Goal: Complete application form: Complete application form

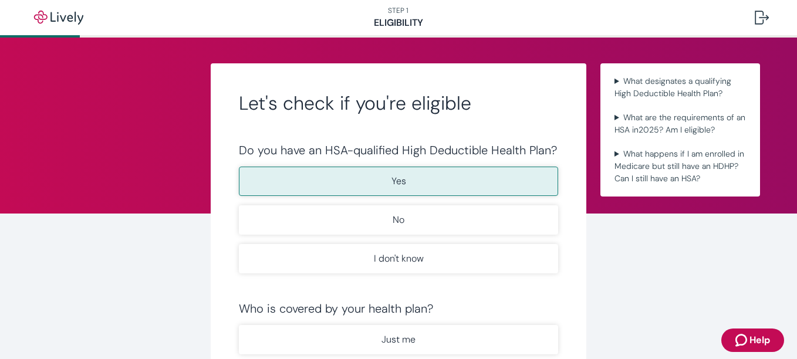
click at [393, 187] on p "Yes" at bounding box center [398, 181] width 15 height 14
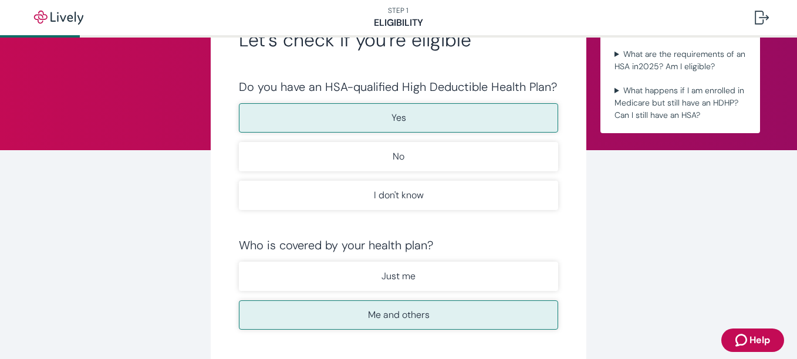
scroll to position [99, 0]
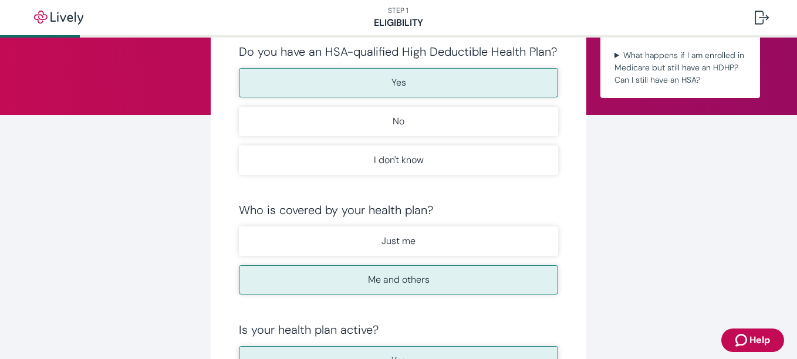
click at [429, 282] on button "Me and others" at bounding box center [398, 279] width 319 height 29
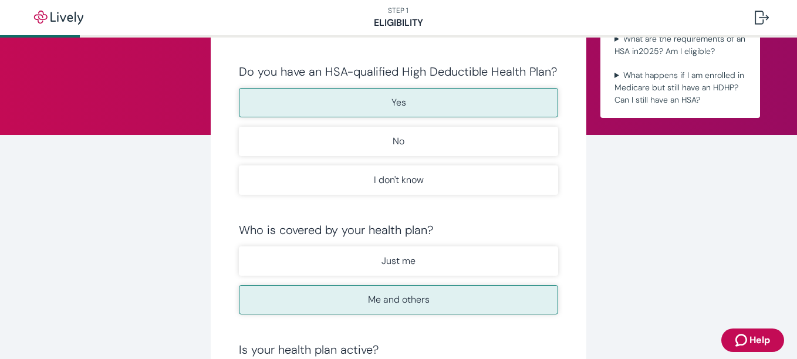
scroll to position [0, 0]
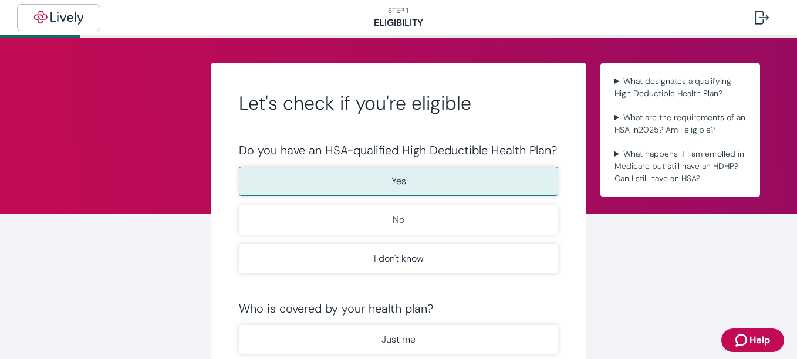
click at [35, 21] on img "button" at bounding box center [59, 18] width 66 height 14
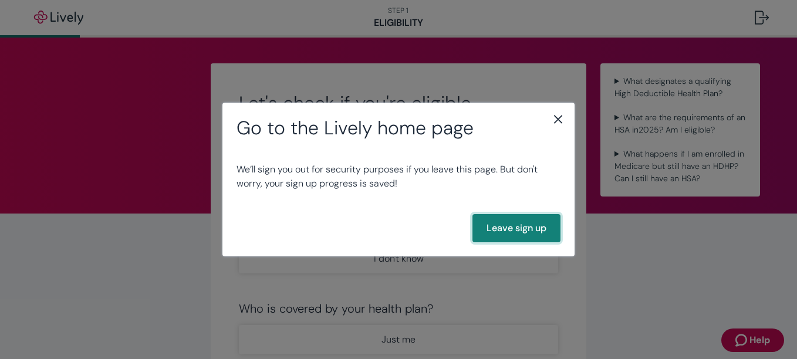
click at [511, 225] on button "Leave sign up" at bounding box center [516, 228] width 88 height 28
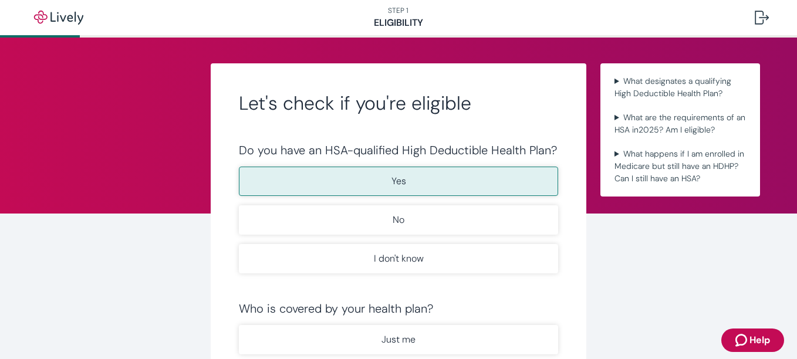
click at [403, 190] on button "Yes" at bounding box center [398, 181] width 319 height 29
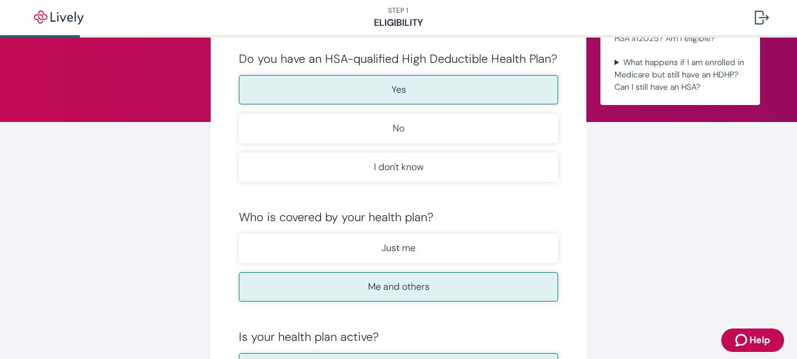
scroll to position [100, 0]
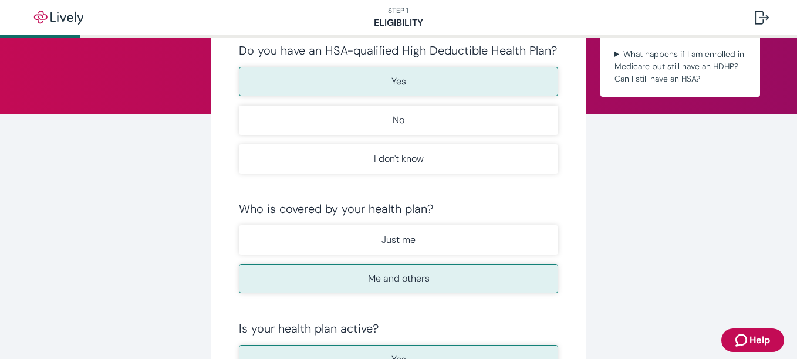
click at [437, 279] on button "Me and others" at bounding box center [398, 278] width 319 height 29
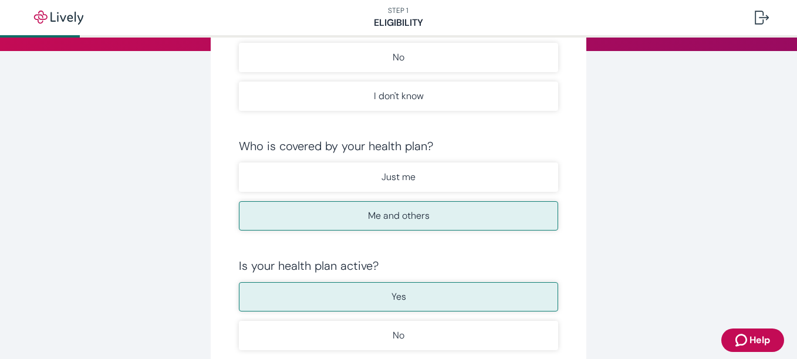
scroll to position [185, 0]
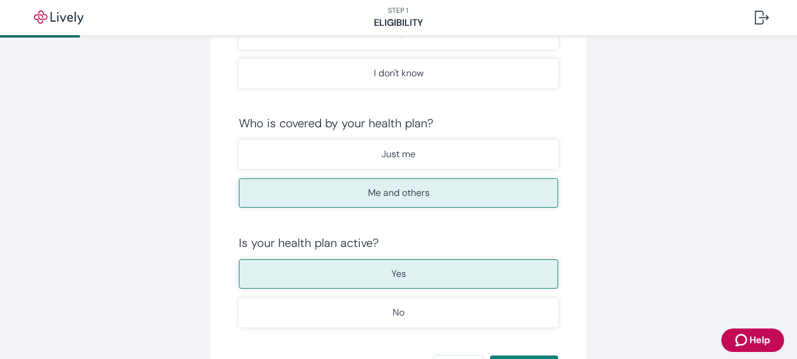
click at [440, 283] on button "Yes" at bounding box center [398, 273] width 319 height 29
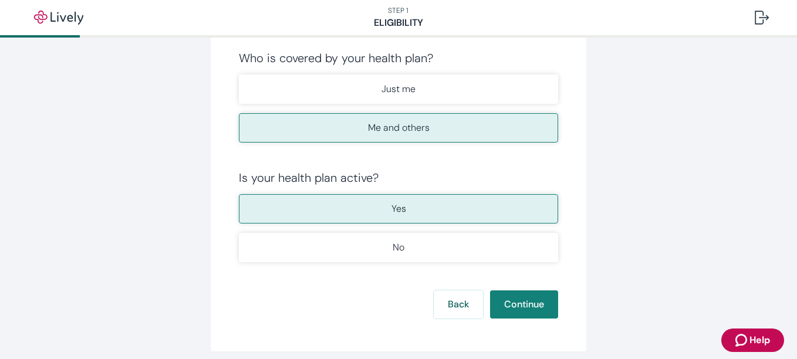
scroll to position [263, 0]
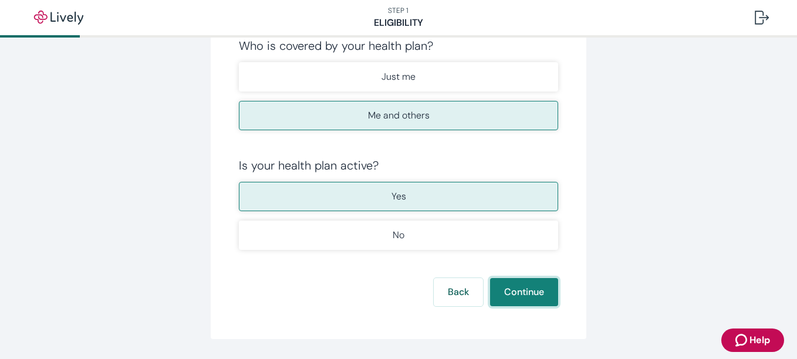
click at [529, 295] on button "Continue" at bounding box center [524, 292] width 68 height 28
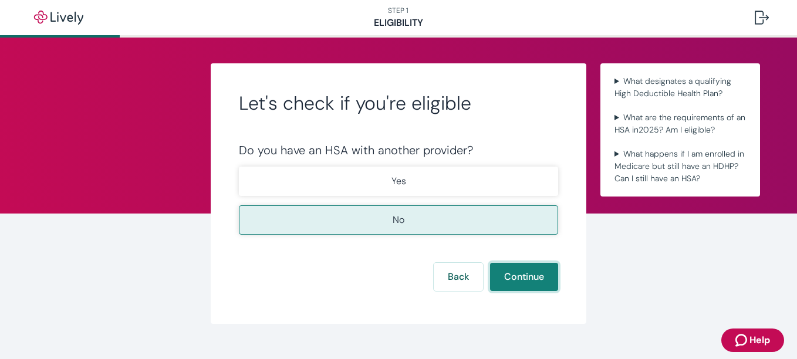
click at [535, 283] on button "Continue" at bounding box center [524, 277] width 68 height 28
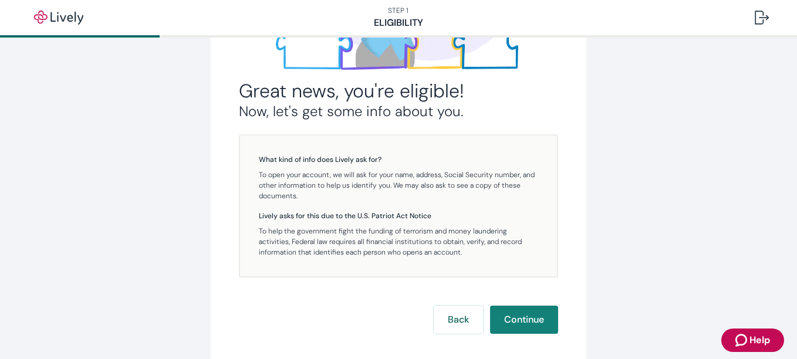
scroll to position [268, 0]
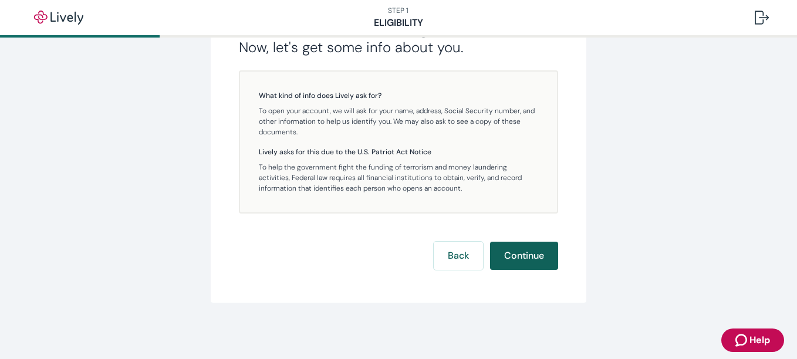
click at [522, 257] on button "Continue" at bounding box center [524, 256] width 68 height 28
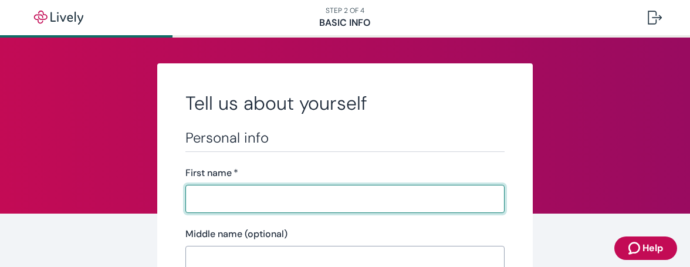
scroll to position [37, 0]
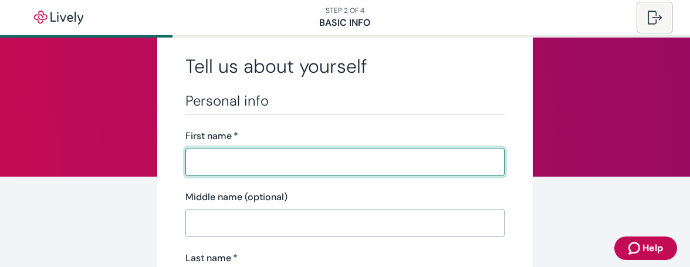
click at [657, 22] on div at bounding box center [655, 18] width 14 height 14
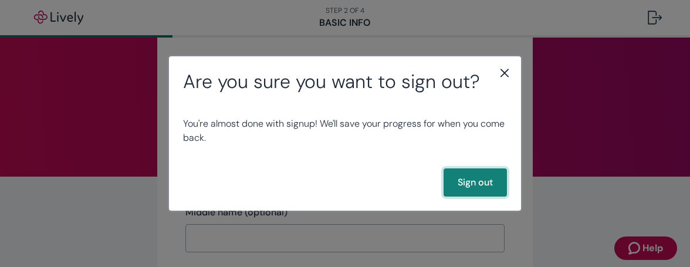
click at [484, 186] on button "Sign out" at bounding box center [475, 182] width 63 height 28
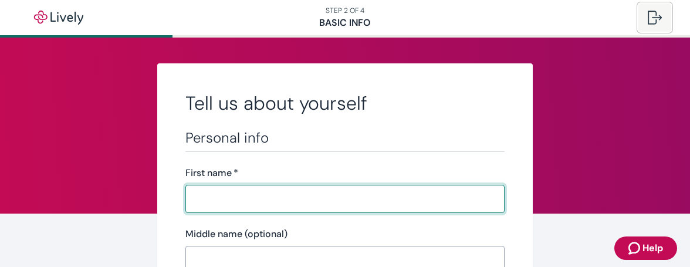
click at [651, 21] on div at bounding box center [655, 18] width 14 height 14
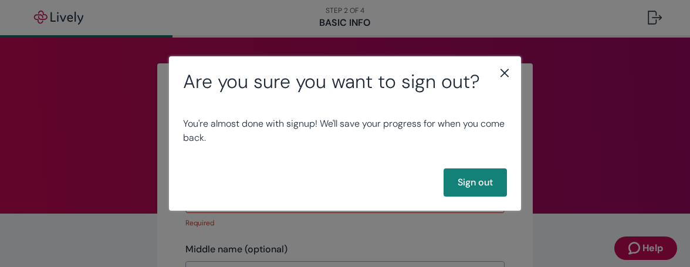
click at [585, 105] on div "Are you sure you want to sign out? You're almost done with signup! We'll save y…" at bounding box center [345, 133] width 690 height 267
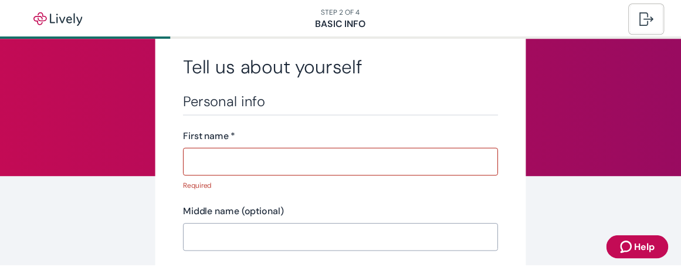
scroll to position [38, 0]
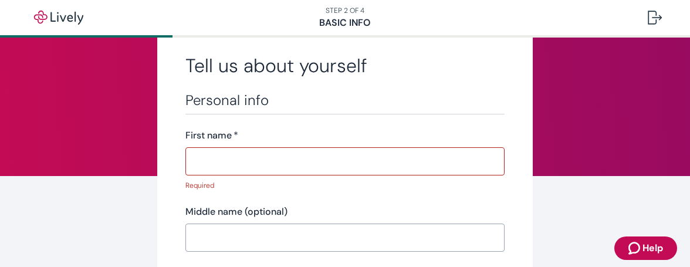
click at [351, 157] on input "First name   *" at bounding box center [340, 161] width 311 height 23
type input "[PERSON_NAME]"
type input "[PERSON_NAME] - DBA - Medical Consulting"
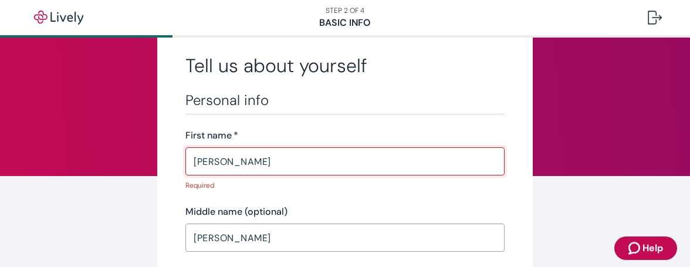
type input "[PHONE_NUMBER]"
type input "[STREET_ADDRESS][PERSON_NAME]"
type input "[PERSON_NAME]"
type input "IA"
type input "51653"
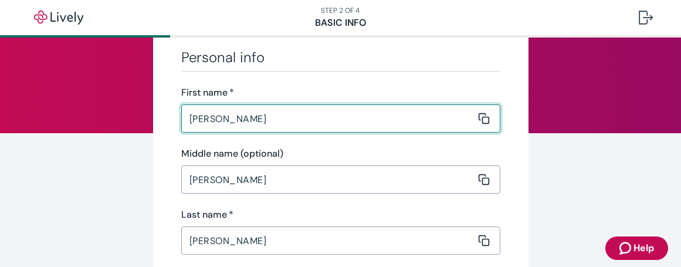
scroll to position [87, 0]
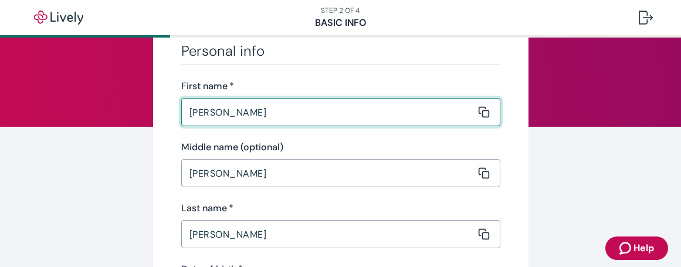
click at [357, 170] on input "[PERSON_NAME]" at bounding box center [328, 172] width 295 height 23
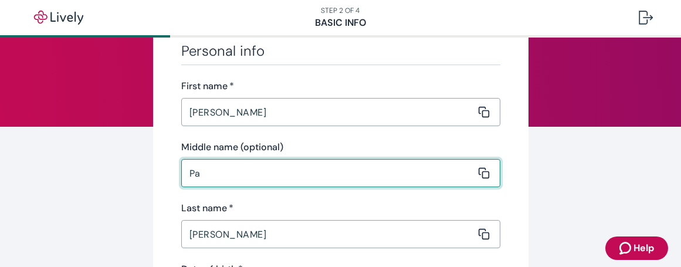
type input "P"
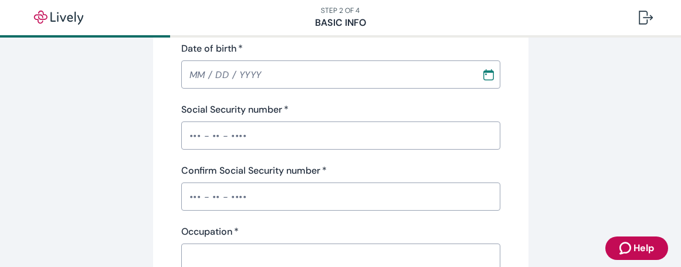
scroll to position [309, 0]
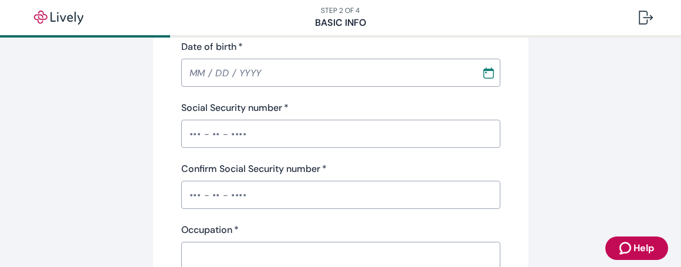
click at [192, 189] on input "Confirm Social Security number   *" at bounding box center [340, 194] width 319 height 23
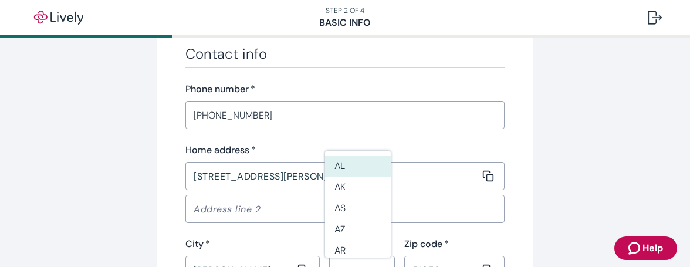
scroll to position [685, 0]
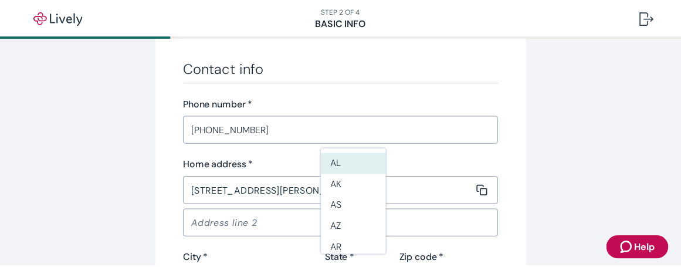
scroll to position [700, 0]
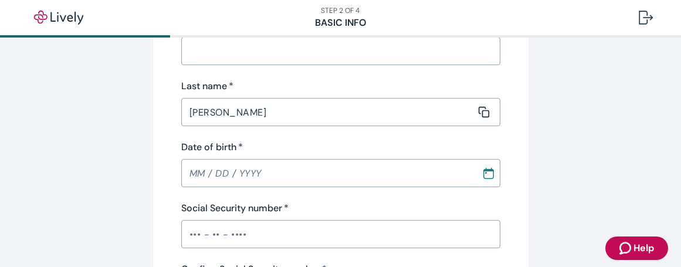
scroll to position [217, 0]
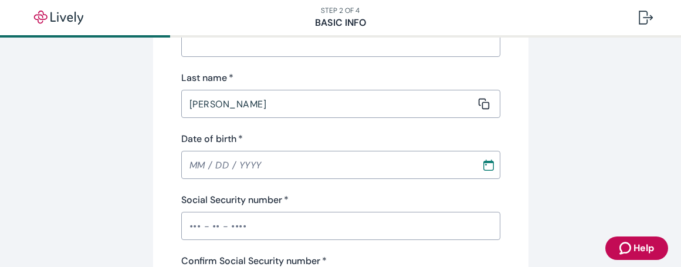
click at [190, 160] on input "Date of birth   *" at bounding box center [327, 164] width 292 height 23
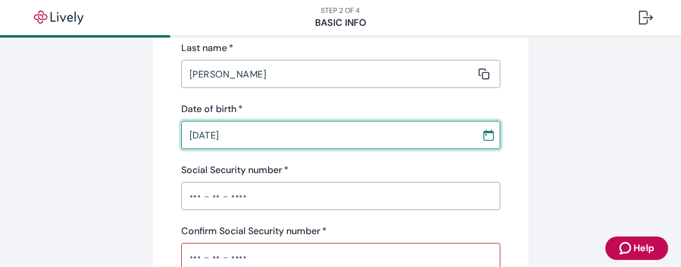
scroll to position [253, 0]
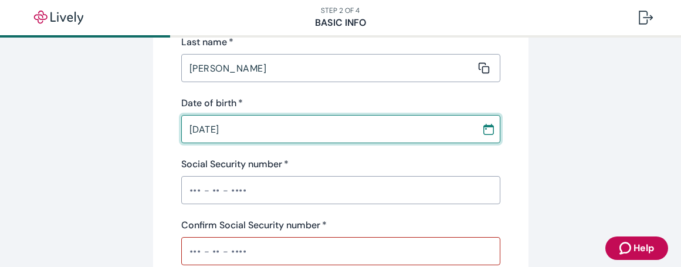
type input "[DATE]"
click at [181, 187] on input "Social Security number   *" at bounding box center [340, 189] width 319 height 23
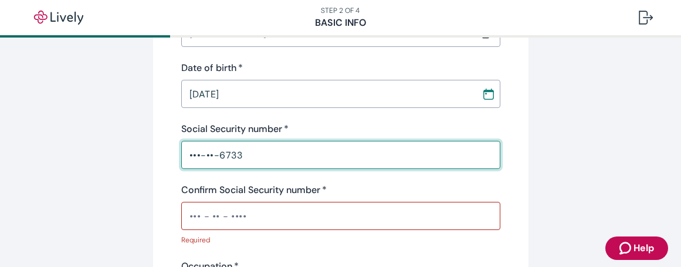
scroll to position [315, 0]
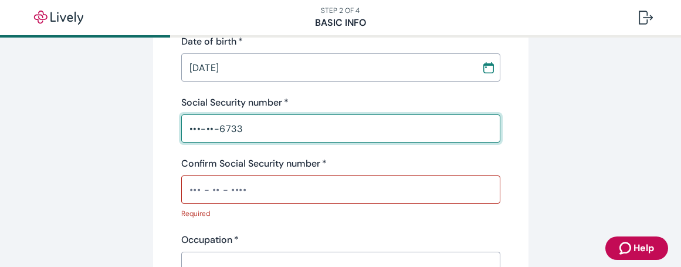
type input "•••-••-6733"
click at [187, 190] on input "Confirm Social Security number   *" at bounding box center [340, 189] width 319 height 23
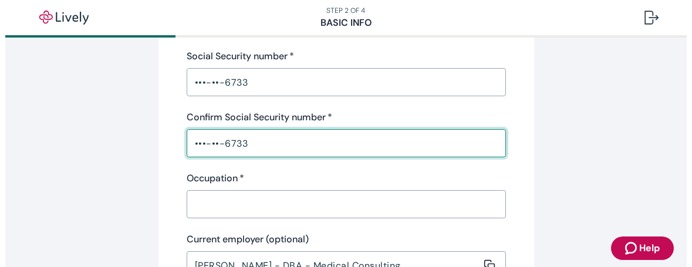
scroll to position [373, 0]
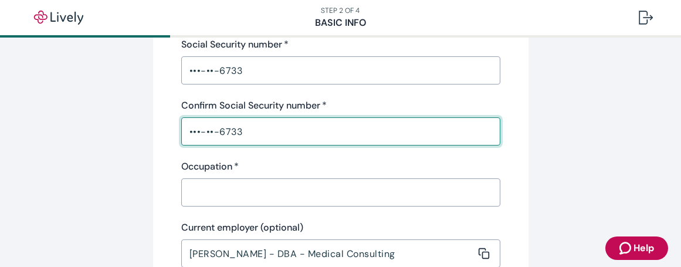
type input "•••-••-6733"
click at [244, 190] on input "Occupation   *" at bounding box center [336, 192] width 311 height 23
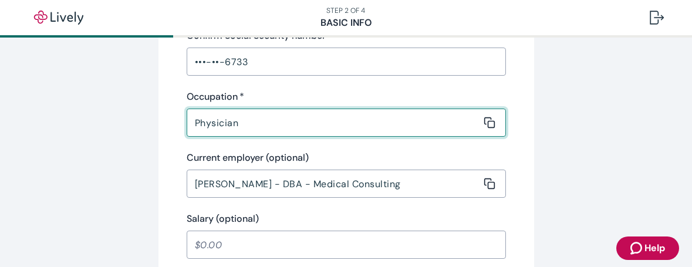
scroll to position [464, 0]
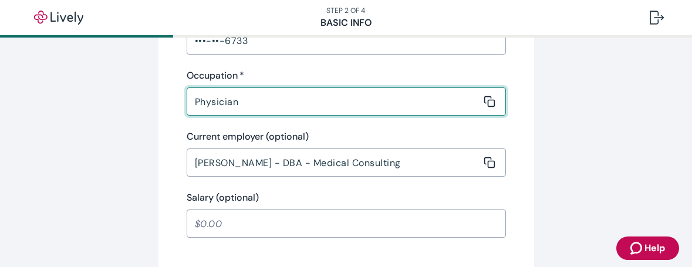
type input "Physician"
click at [425, 168] on input "[PERSON_NAME] - DBA - Medical Consulting" at bounding box center [334, 162] width 295 height 23
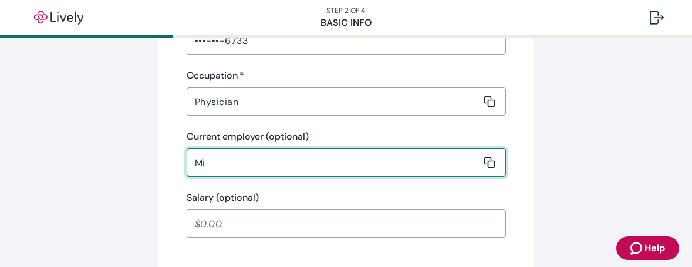
type input "M"
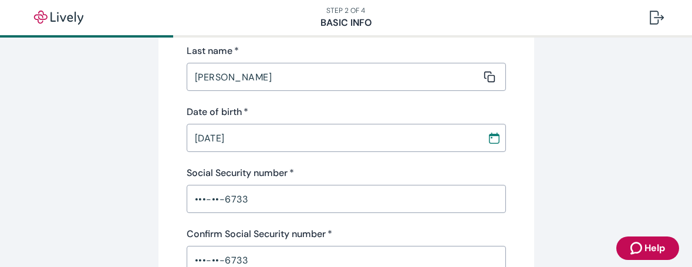
scroll to position [0, 0]
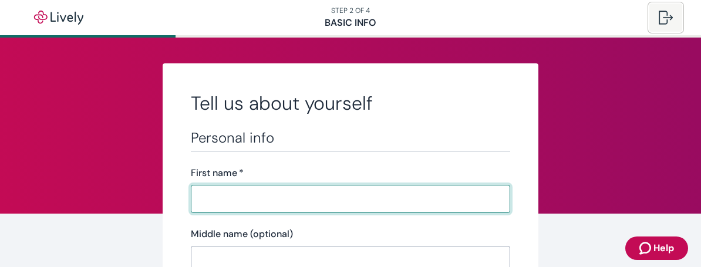
click at [676, 13] on button at bounding box center [665, 18] width 33 height 28
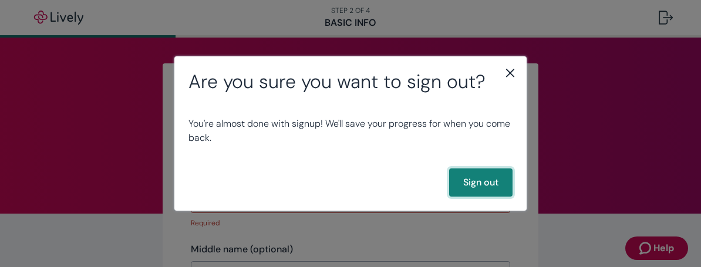
click at [481, 184] on button "Sign out" at bounding box center [480, 182] width 63 height 28
